Goal: Book appointment/travel/reservation

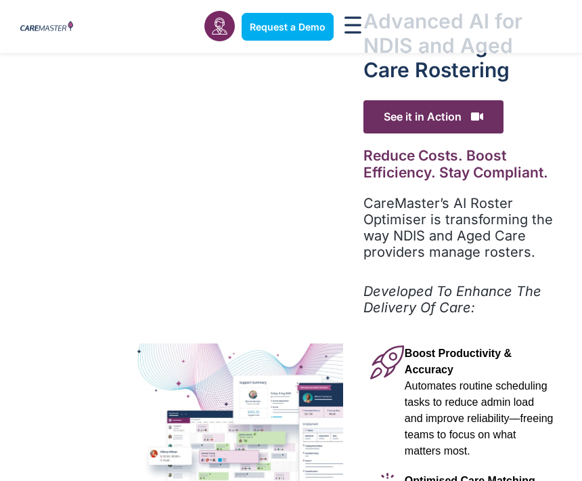
scroll to position [42, 0]
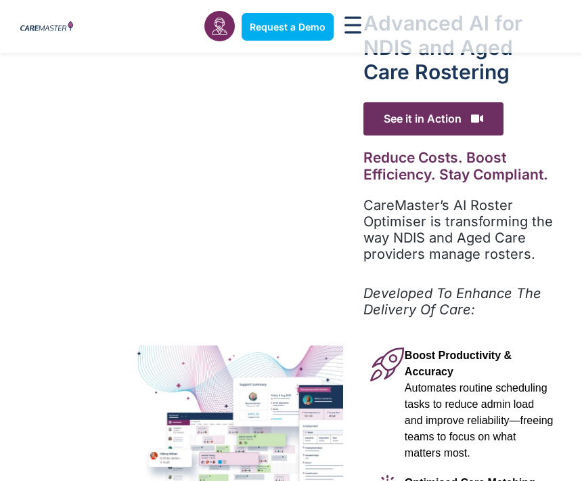
click at [470, 122] on span "See it in Action" at bounding box center [434, 118] width 140 height 33
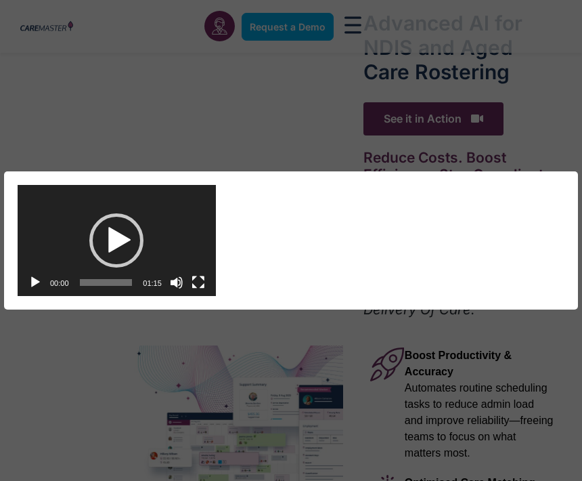
click at [481, 194] on div "Video Player https://caremaster.com.au/wp-content/uploads/2025/05/RO_screenshot…" at bounding box center [289, 241] width 542 height 112
click at [107, 267] on div "Play" at bounding box center [116, 240] width 54 height 54
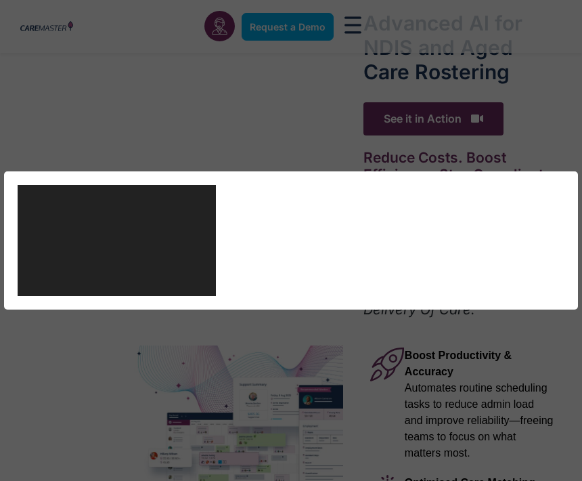
click at [395, 265] on div "Video Player https://caremaster.com.au/wp-content/uploads/2025/05/RO_screenshot…" at bounding box center [289, 241] width 542 height 112
click at [290, 162] on div "Video Player https://caremaster.com.au/wp-content/uploads/2025/05/RO_screenshot…" at bounding box center [291, 240] width 582 height 481
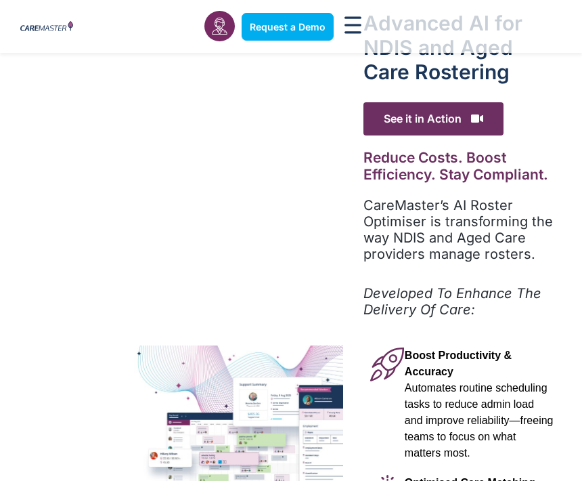
click at [332, 224] on div "Advanced Al for NDIS and Aged Care Rostering See it in Action Video Player http…" at bounding box center [291, 461] width 582 height 901
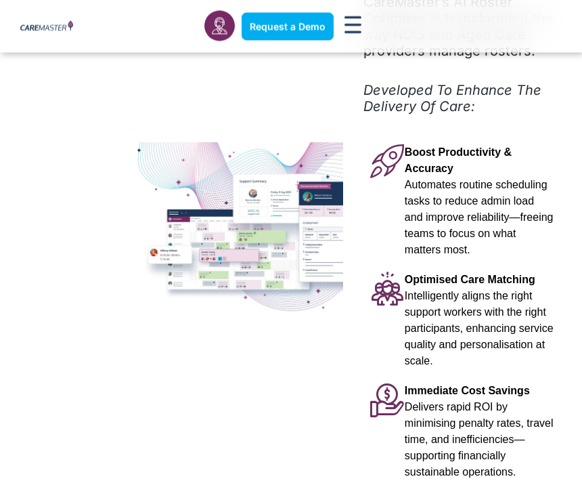
scroll to position [245, 0]
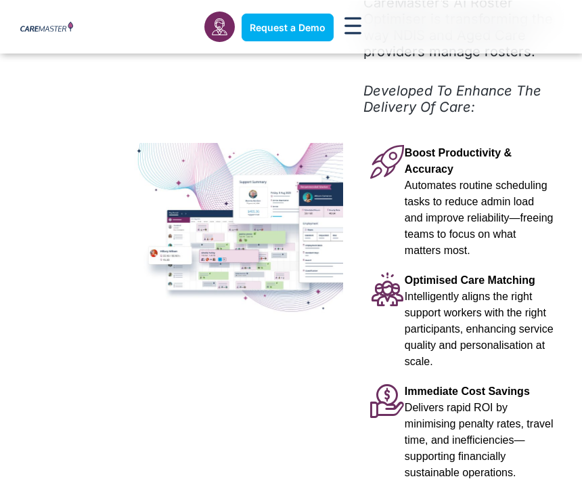
click at [283, 242] on img at bounding box center [171, 231] width 343 height 179
click at [274, 232] on img at bounding box center [171, 231] width 343 height 179
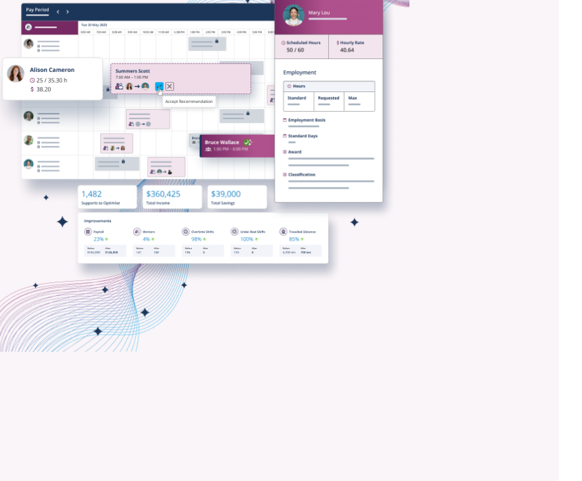
scroll to position [764, 0]
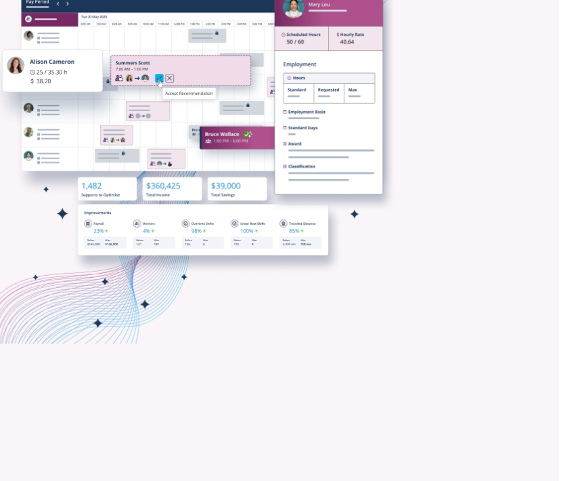
click at [343, 244] on img at bounding box center [424, 326] width 163 height 165
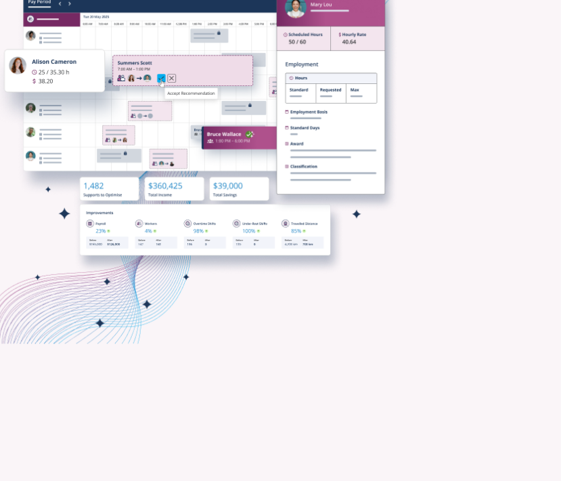
click at [343, 244] on img at bounding box center [424, 326] width 163 height 165
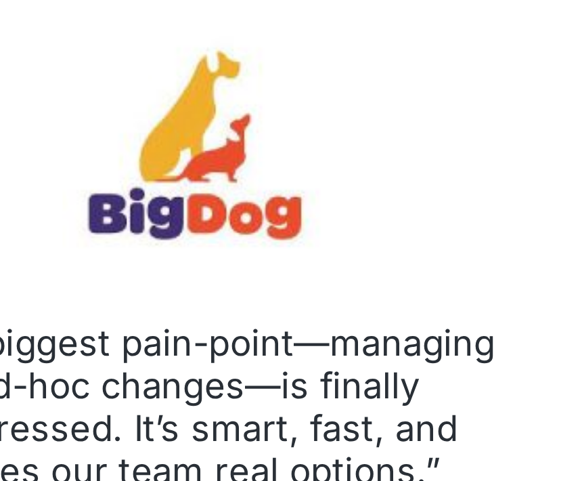
scroll to position [1441, 0]
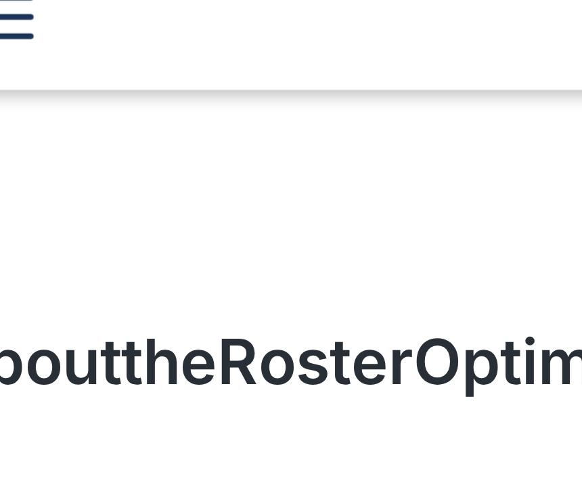
click at [271, 135] on div "Current Average Savings Delivered by Roster Optimisers" at bounding box center [420, 30] width 298 height 208
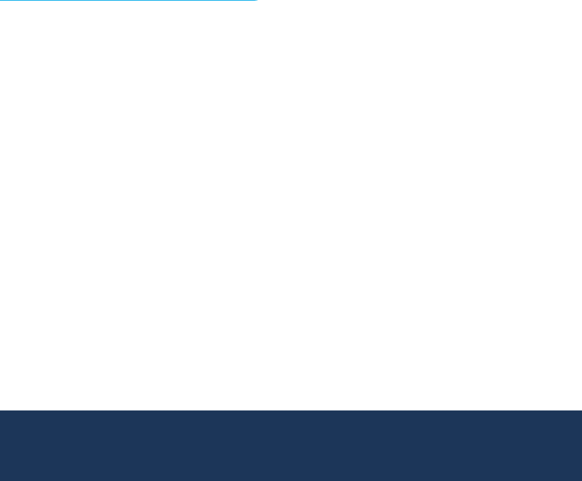
scroll to position [1687, 0]
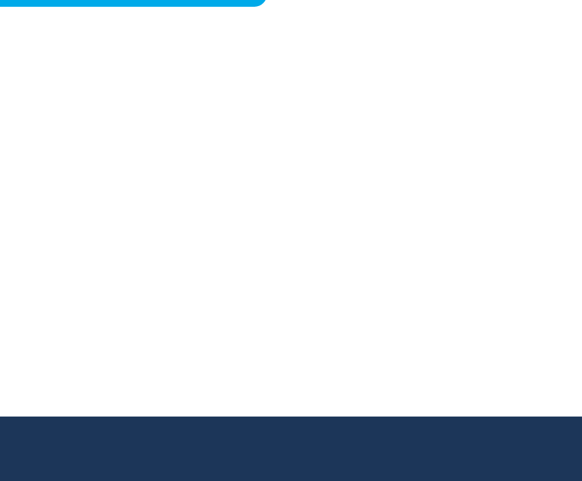
click at [219, 242] on link "Book Your Calculation" at bounding box center [311, 261] width 184 height 39
